Goal: Information Seeking & Learning: Compare options

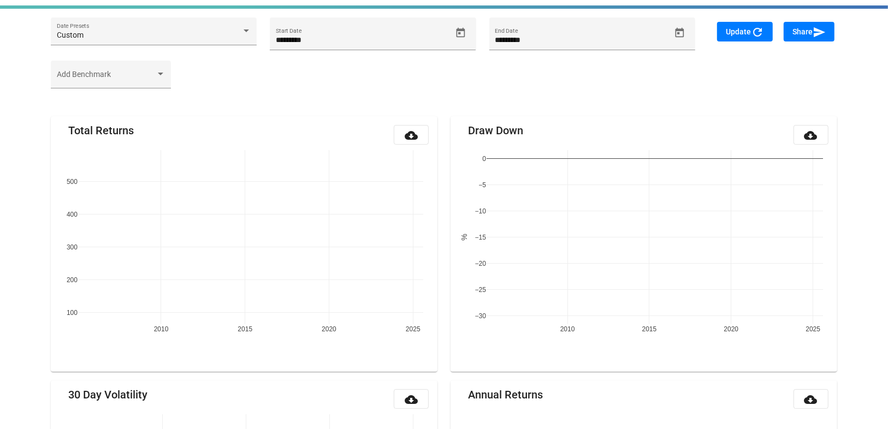
scroll to position [44, 0]
